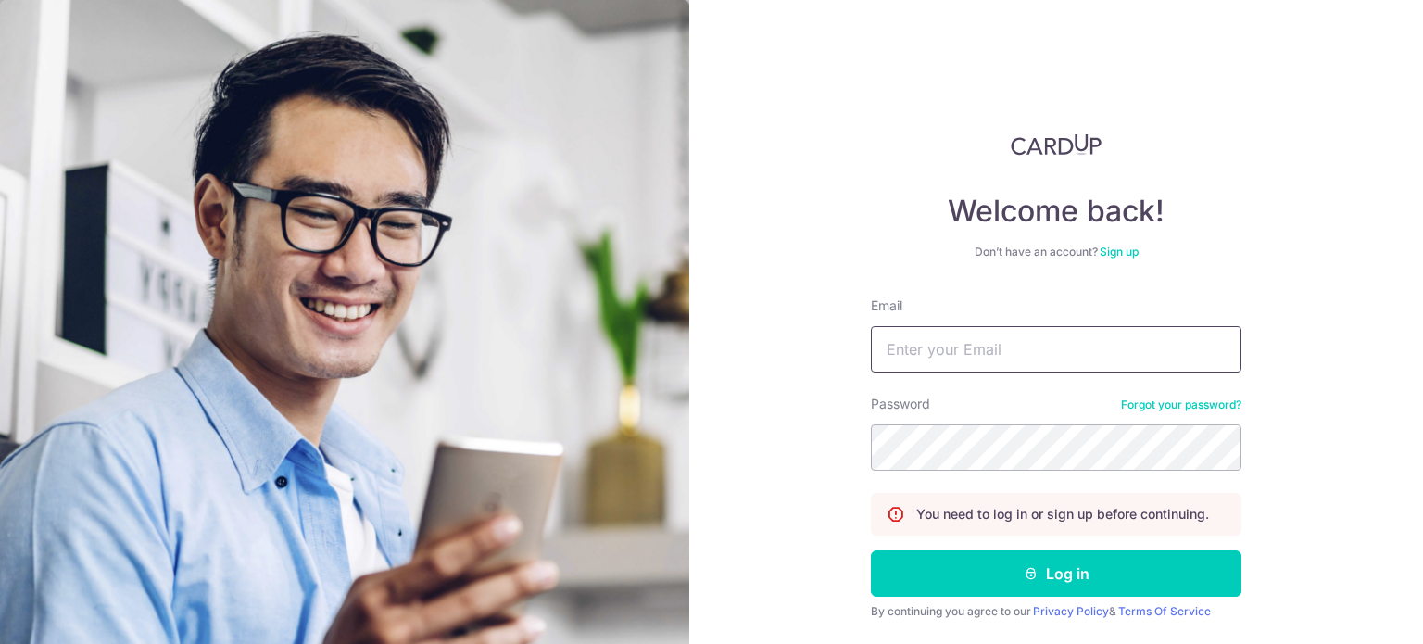
drag, startPoint x: 0, startPoint y: 0, endPoint x: 972, endPoint y: 359, distance: 1035.9
click at [972, 359] on input "Email" at bounding box center [1056, 349] width 370 height 46
type input "[EMAIL_ADDRESS][DOMAIN_NAME]"
click at [871, 550] on button "Log in" at bounding box center [1056, 573] width 370 height 46
